Goal: Transaction & Acquisition: Purchase product/service

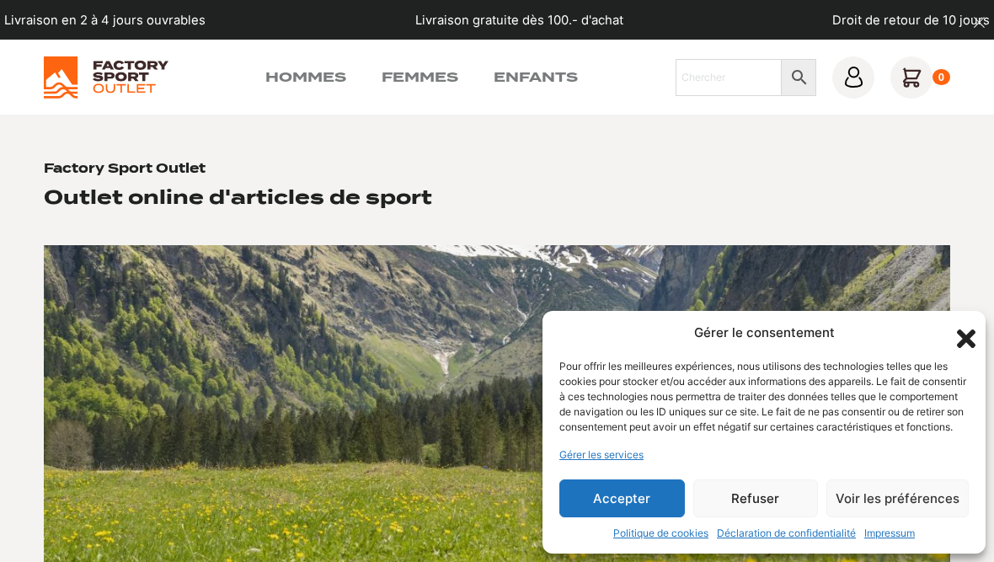
scroll to position [1007, 0]
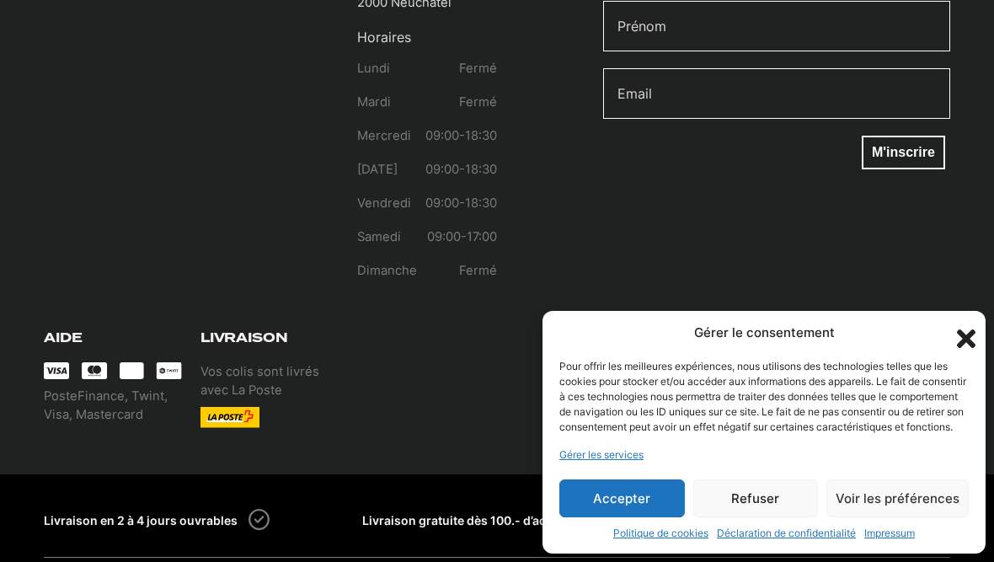
click at [948, 334] on div "Gérer le consentement" at bounding box center [763, 332] width 409 height 19
click at [957, 370] on div "Pour offrir les meilleures expériences, nous utilisons des technologies telles …" at bounding box center [763, 397] width 408 height 76
click at [955, 332] on icon "Fermer la boîte de dialogue" at bounding box center [966, 338] width 29 height 29
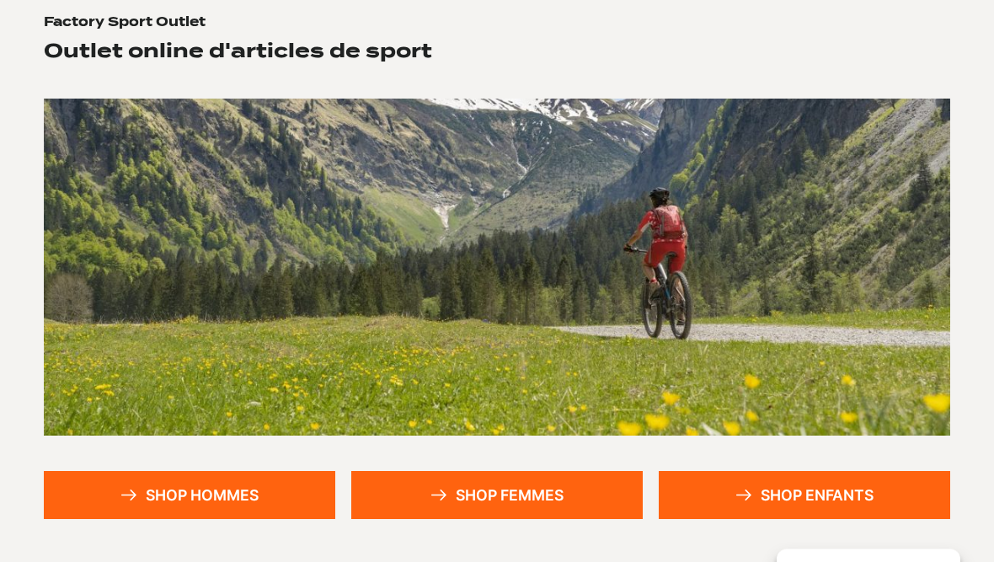
scroll to position [146, 0]
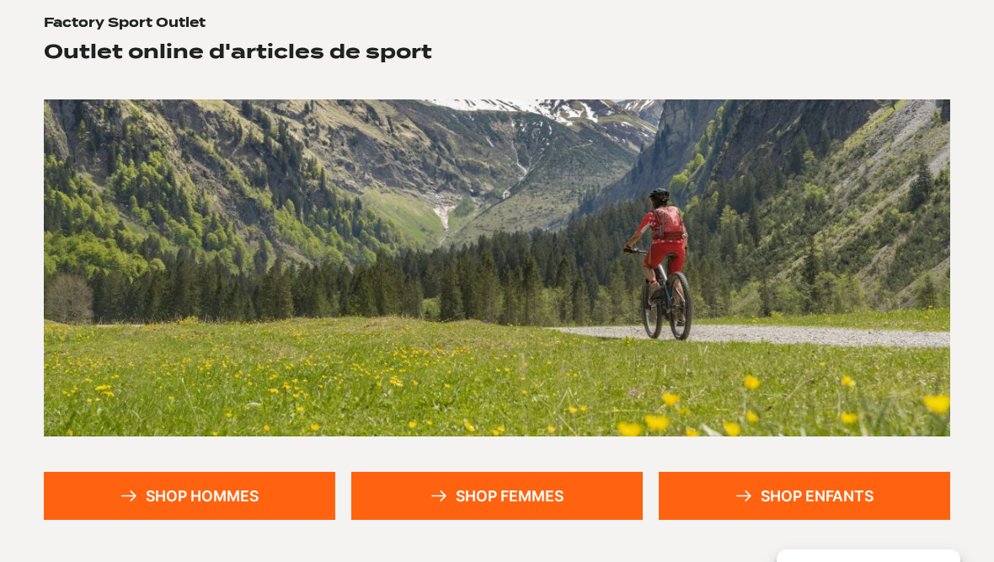
click at [139, 499] on link "Shop hommes" at bounding box center [189, 496] width 291 height 48
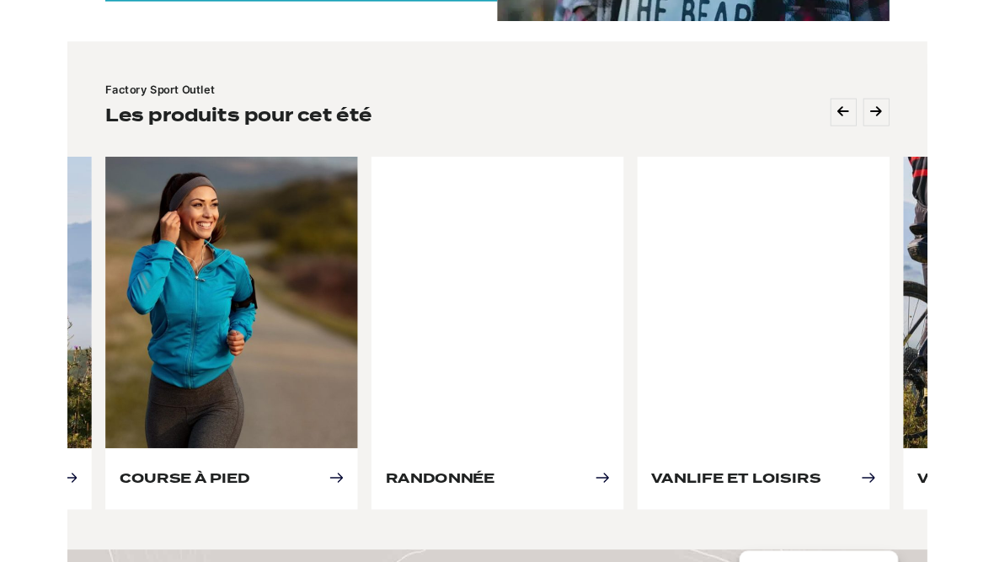
scroll to position [670, 0]
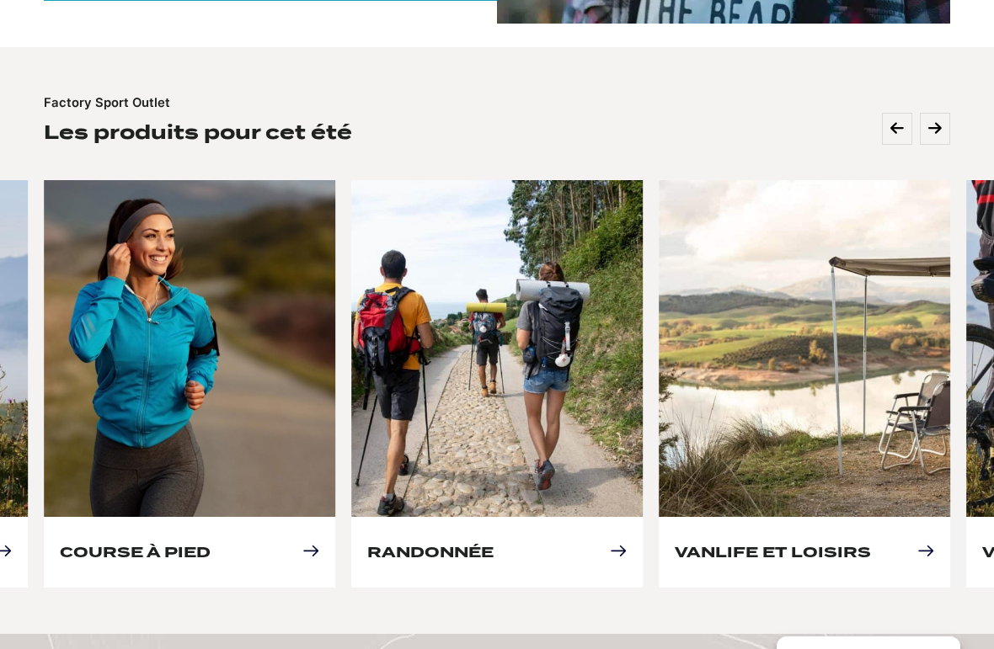
click at [209, 543] on link "Course à pied" at bounding box center [135, 552] width 151 height 18
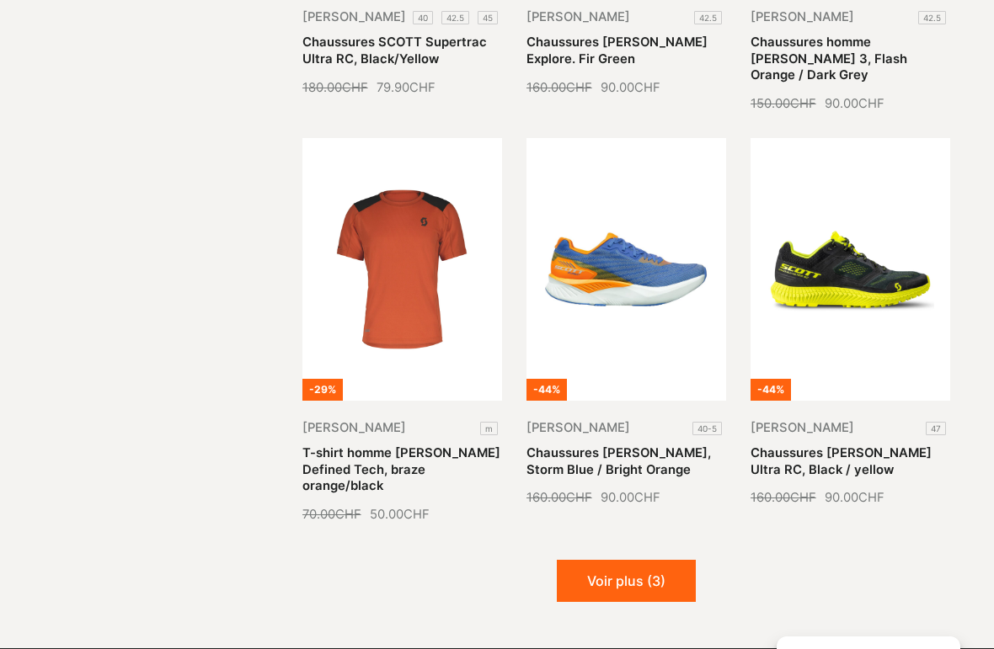
scroll to position [1630, 0]
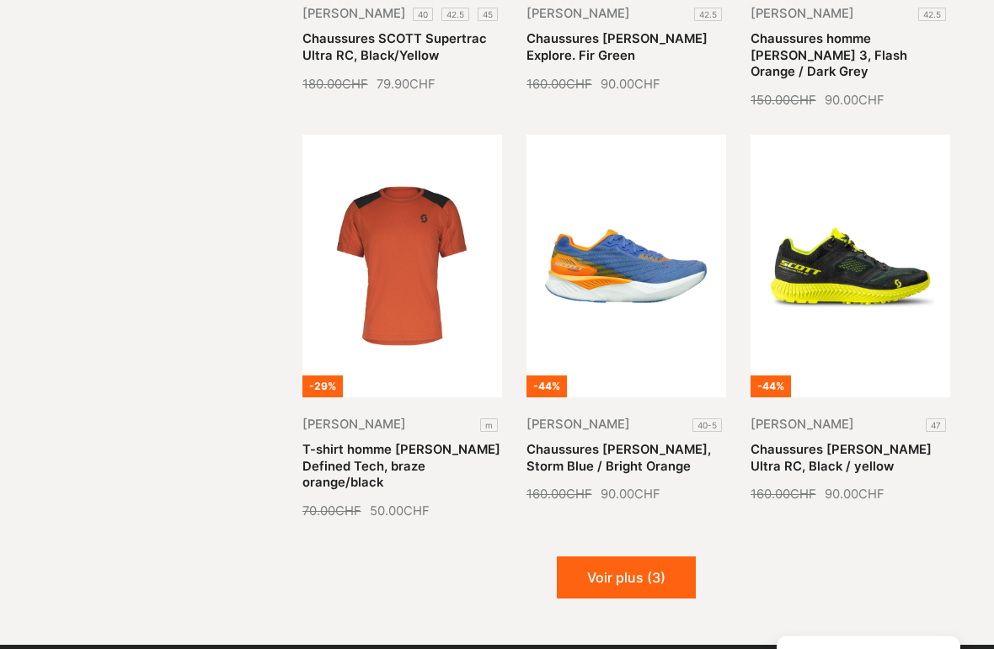
click at [616, 558] on button "Voir plus (3)" at bounding box center [626, 579] width 139 height 42
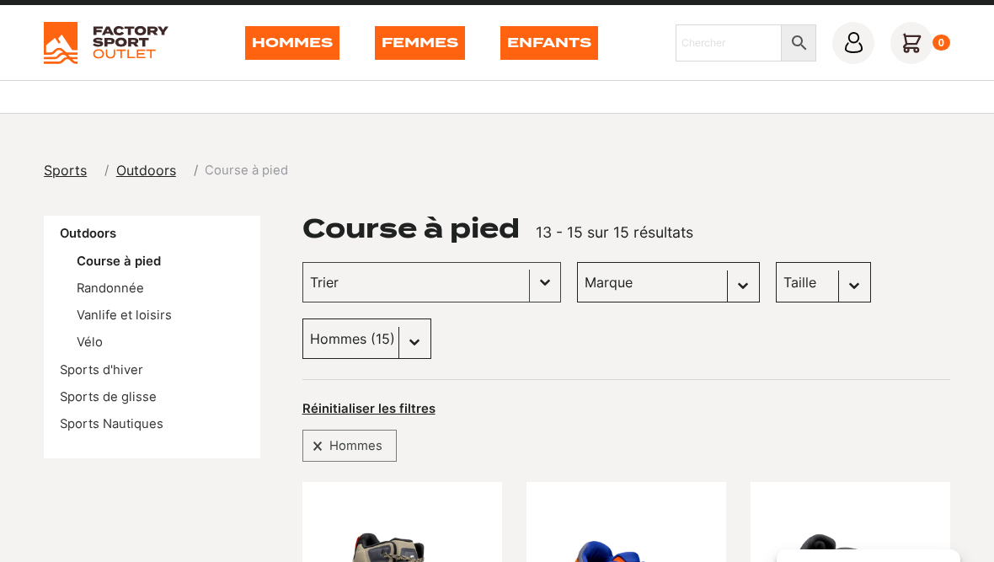
scroll to position [0, 0]
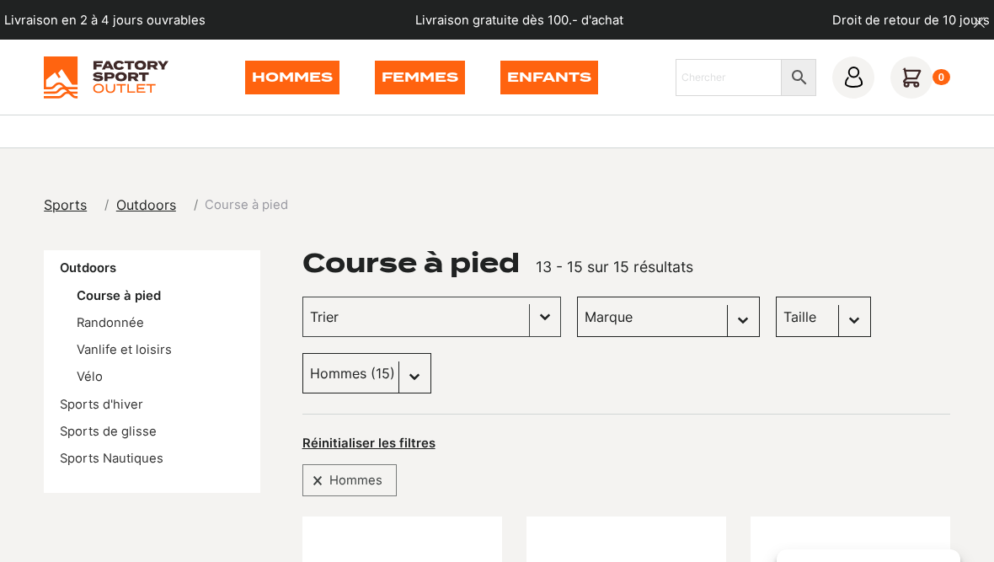
click at [86, 378] on link "Vélo" at bounding box center [90, 376] width 26 height 15
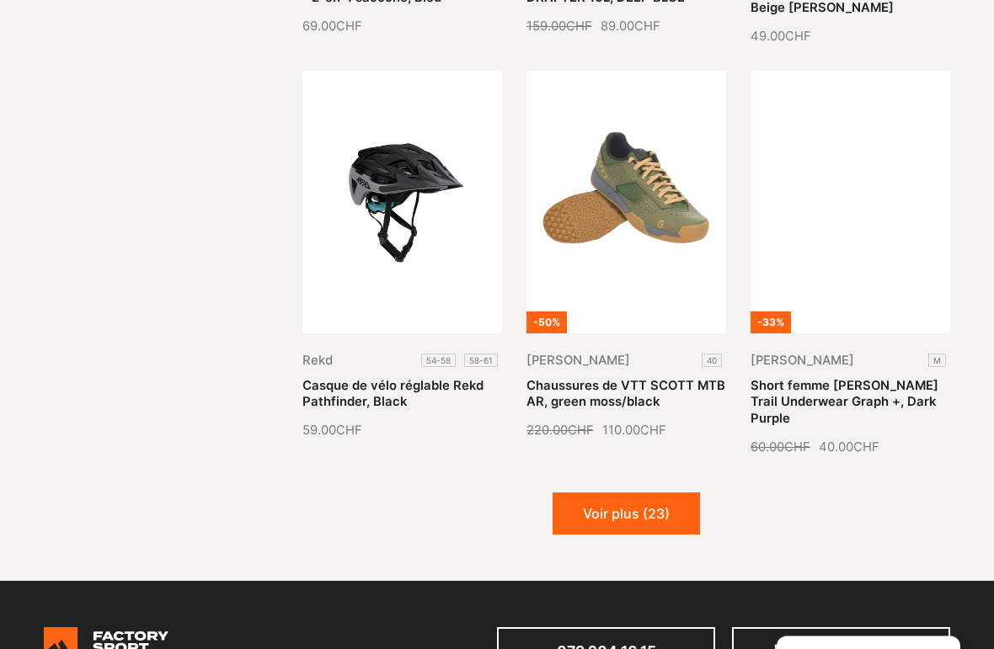
scroll to position [1626, 0]
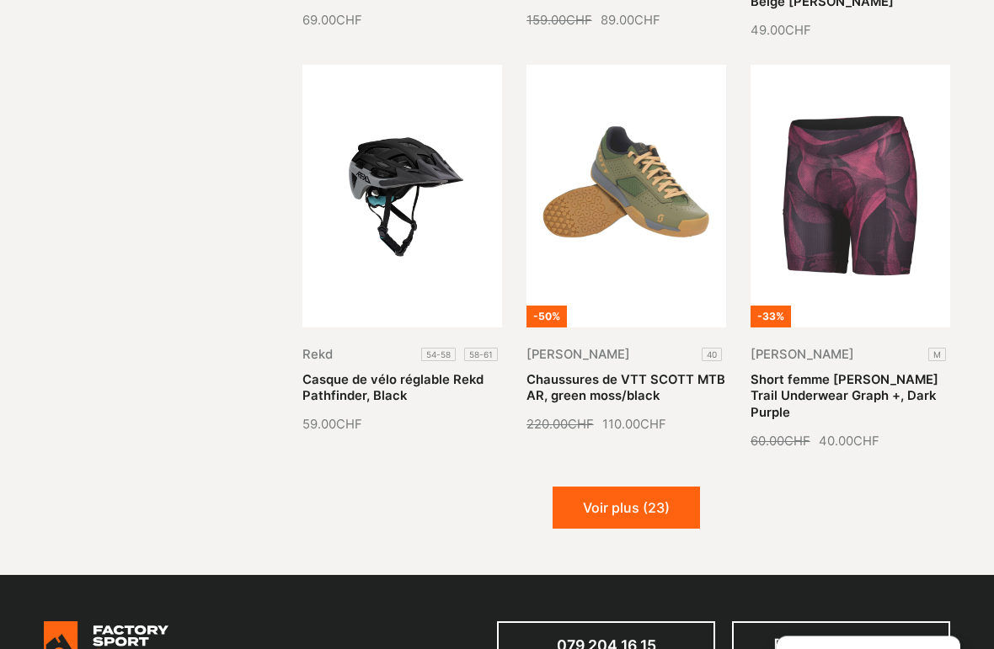
click at [583, 488] on button "Voir plus (23)" at bounding box center [626, 509] width 147 height 42
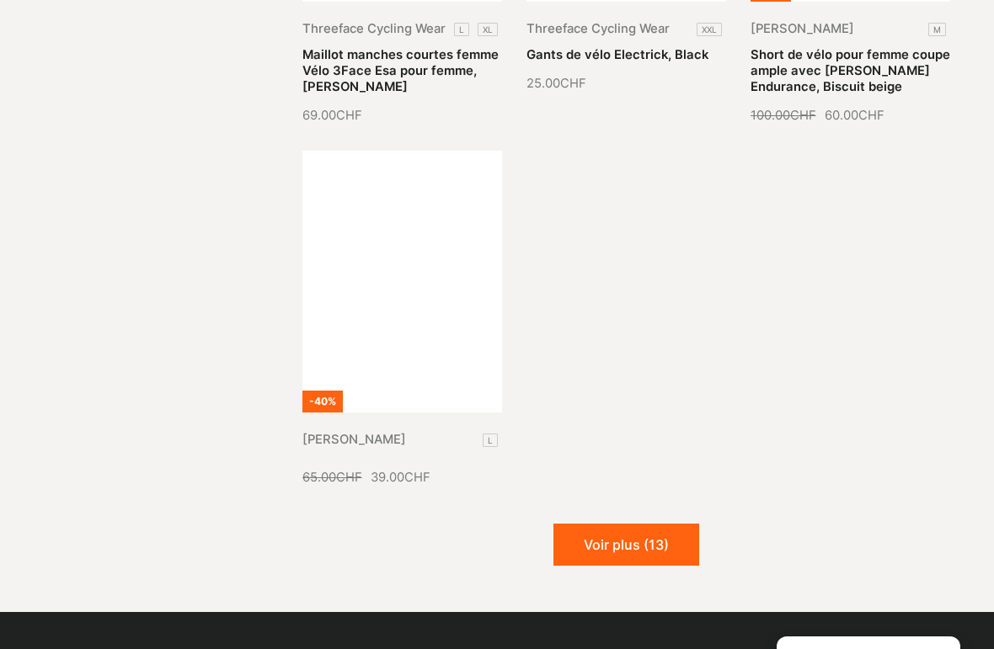
scroll to position [3192, 0]
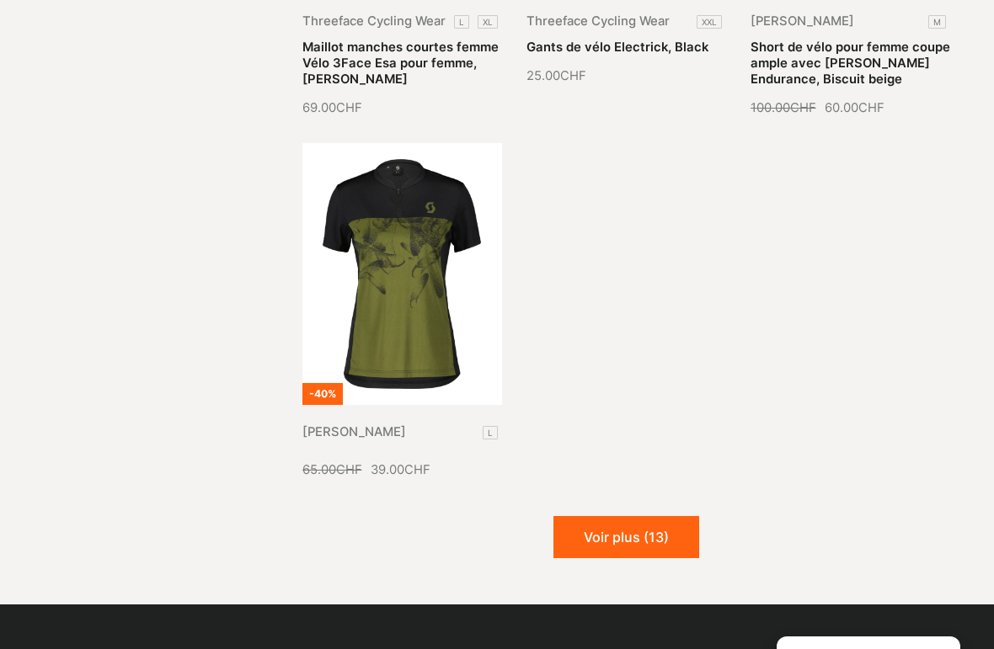
click at [586, 516] on button "Voir plus (13)" at bounding box center [626, 537] width 146 height 42
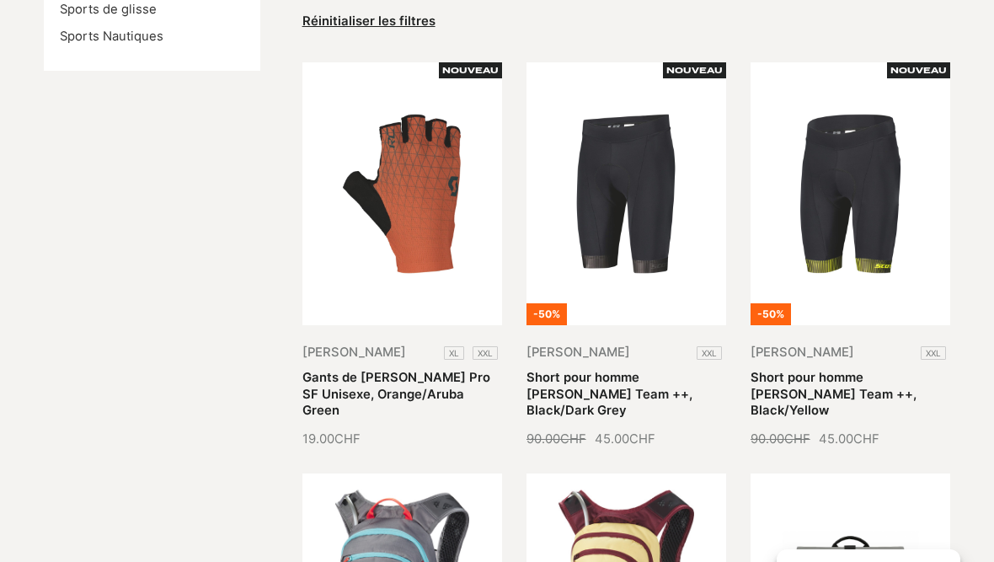
scroll to position [0, 0]
